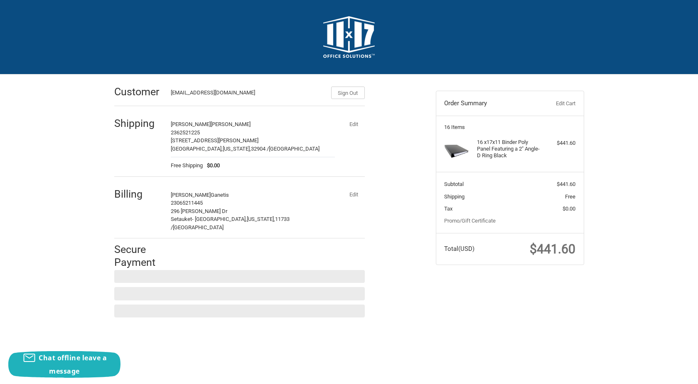
click at [354, 196] on button "Edit" at bounding box center [354, 195] width 22 height 12
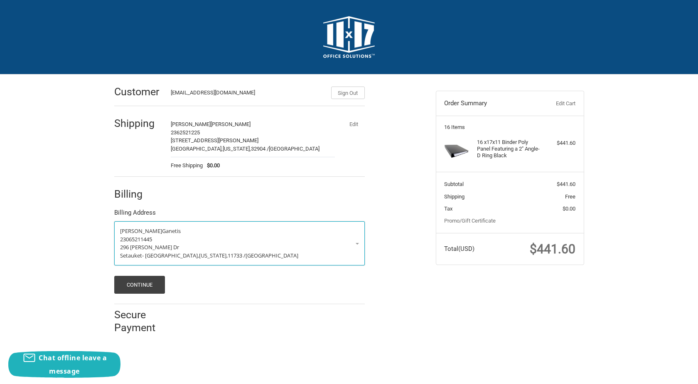
click at [186, 247] on p "296 [PERSON_NAME] Dr" at bounding box center [239, 247] width 239 height 8
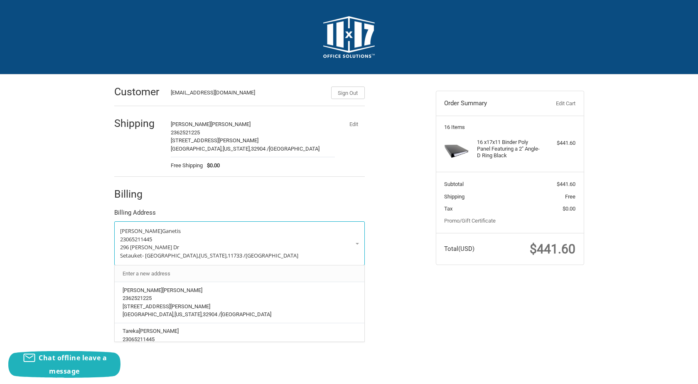
click at [163, 271] on link "Enter a new address" at bounding box center [239, 273] width 242 height 16
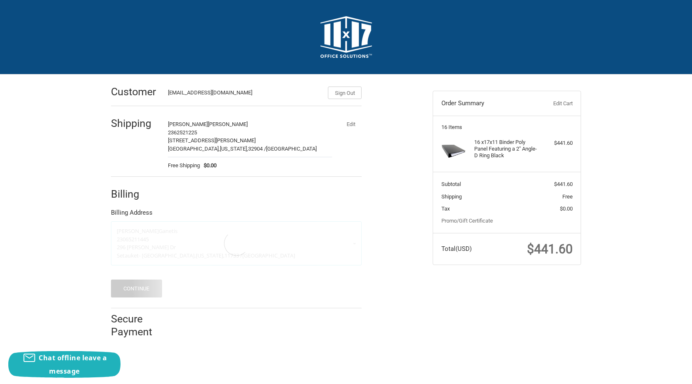
select select "US"
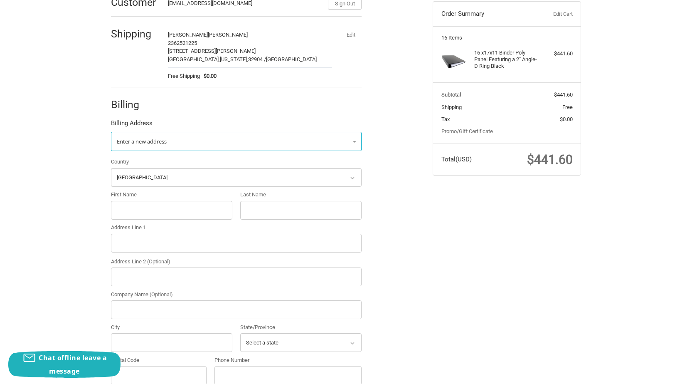
scroll to position [190, 0]
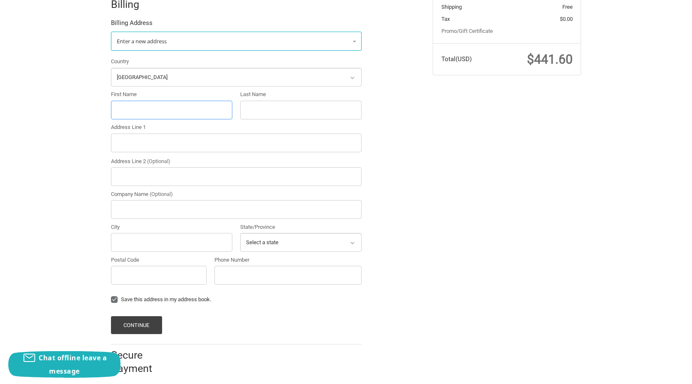
click at [150, 112] on input "First Name" at bounding box center [171, 110] width 121 height 19
paste input "[PERSON_NAME]"
click at [127, 111] on input "[PERSON_NAME]" at bounding box center [171, 110] width 121 height 19
drag, startPoint x: 133, startPoint y: 111, endPoint x: 168, endPoint y: 110, distance: 34.9
click at [168, 110] on input "[PERSON_NAME]" at bounding box center [171, 110] width 121 height 19
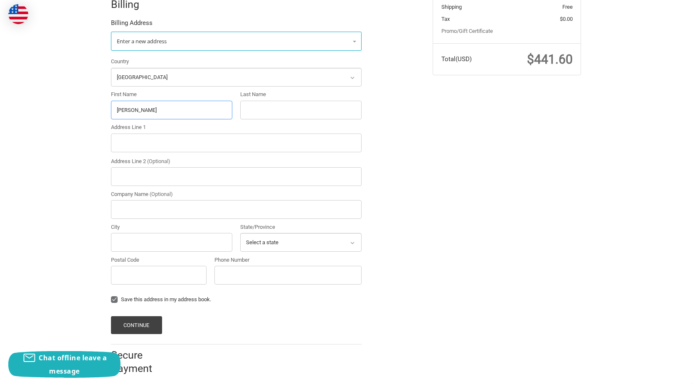
type input "[PERSON_NAME]"
paste input "Dye"
click at [249, 106] on input "Dye" at bounding box center [300, 110] width 121 height 19
type input "Dye"
click at [185, 144] on input "Address Line 1" at bounding box center [236, 142] width 251 height 19
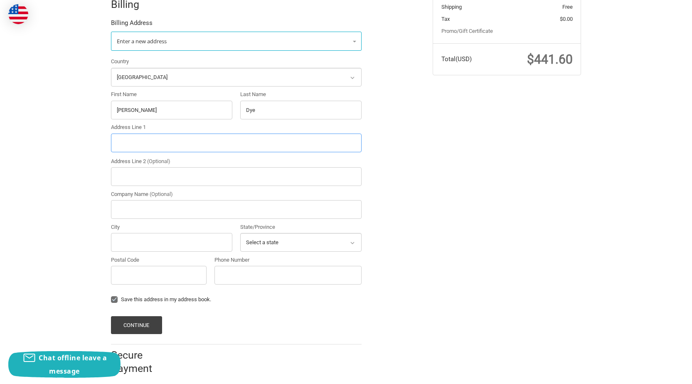
paste input "[STREET_ADDRESS][PERSON_NAME][US_STATE][PERSON_NAME]."
click at [227, 146] on input "[STREET_ADDRESS][PERSON_NAME][US_STATE][PERSON_NAME]." at bounding box center [236, 142] width 251 height 19
click at [218, 146] on input "[STREET_ADDRESS][PERSON_NAME][US_STATE][PERSON_NAME]" at bounding box center [236, 142] width 251 height 19
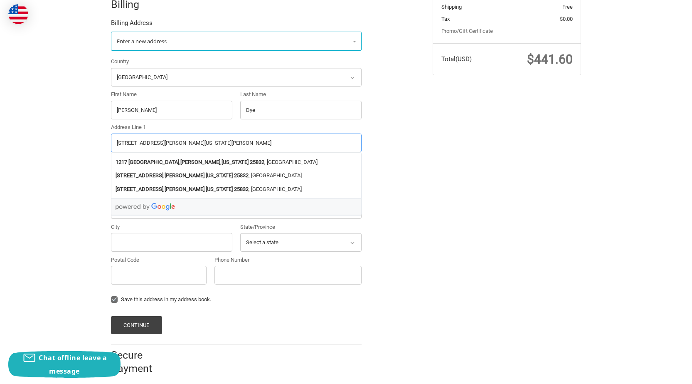
click at [218, 146] on input "[STREET_ADDRESS][PERSON_NAME][US_STATE][PERSON_NAME]" at bounding box center [236, 142] width 251 height 19
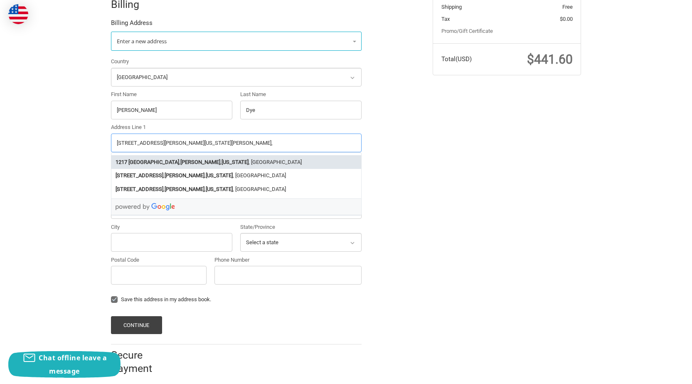
click at [218, 163] on li "[STREET_ADDRESS][PERSON_NAME][US_STATE]" at bounding box center [236, 162] width 250 height 14
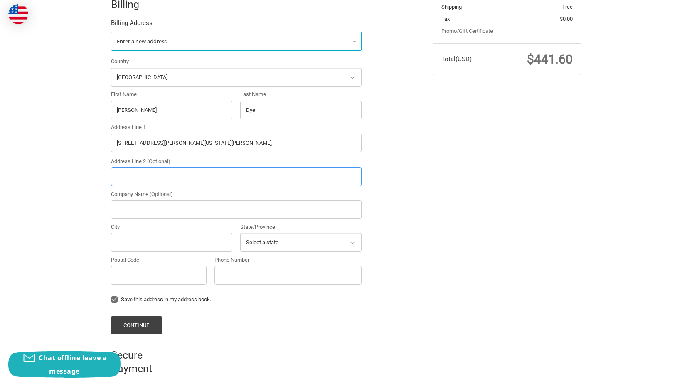
type input "[STREET_ADDRESS]"
type input "[PERSON_NAME]"
select select "WV"
type input "25832"
click at [248, 271] on input "Phone Number" at bounding box center [288, 275] width 147 height 19
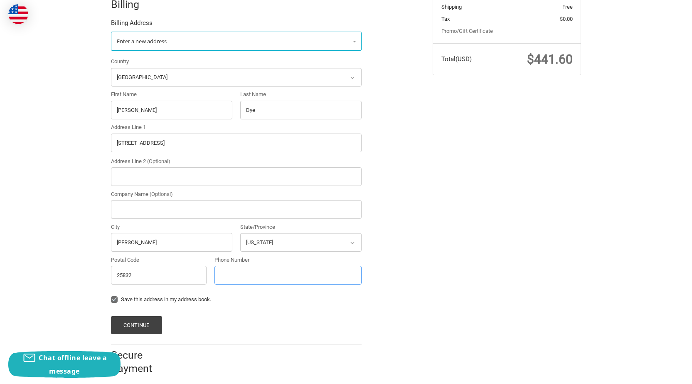
type input "23065211445"
click at [138, 330] on button "Continue" at bounding box center [136, 325] width 51 height 18
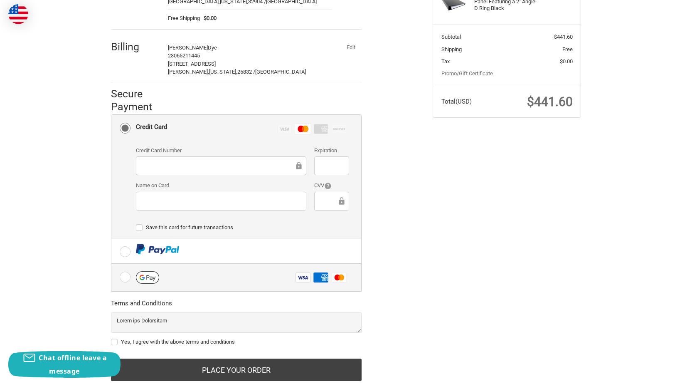
scroll to position [171, 0]
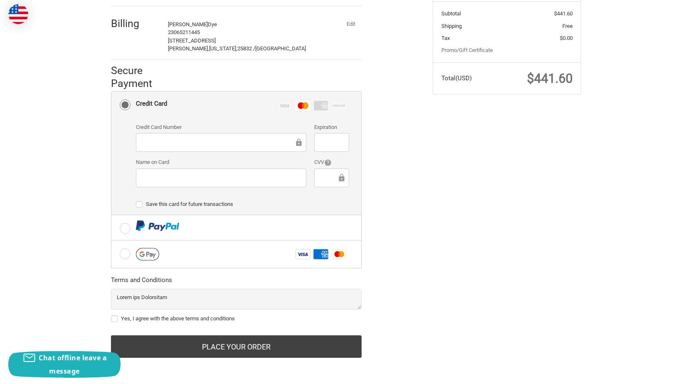
click at [155, 321] on label "Yes, I agree with the above terms and conditions" at bounding box center [236, 318] width 251 height 7
click at [111, 315] on input "Yes, I agree with the above terms and conditions" at bounding box center [111, 314] width 0 height 0
checkbox input "true"
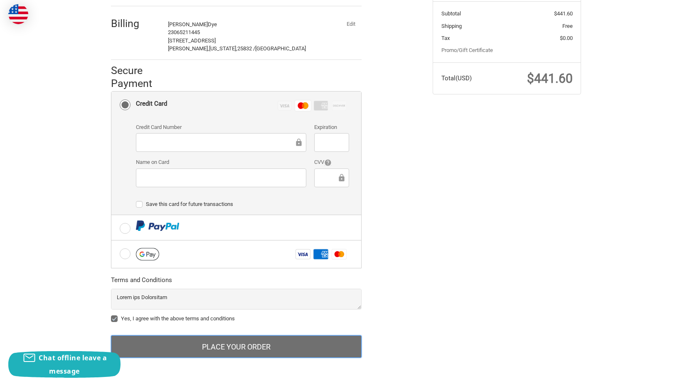
click at [215, 352] on button "Place Your Order" at bounding box center [236, 346] width 251 height 22
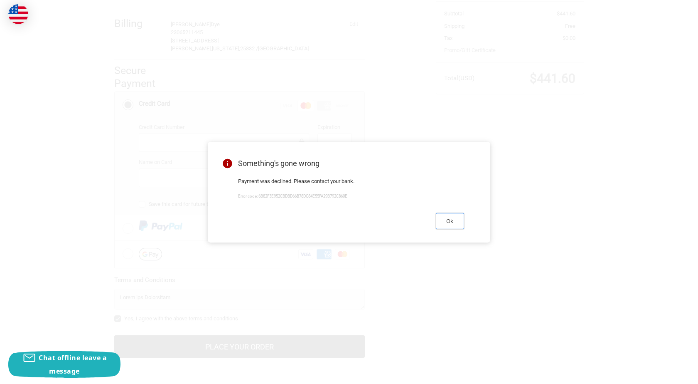
click at [451, 218] on button "Ok" at bounding box center [450, 221] width 28 height 16
